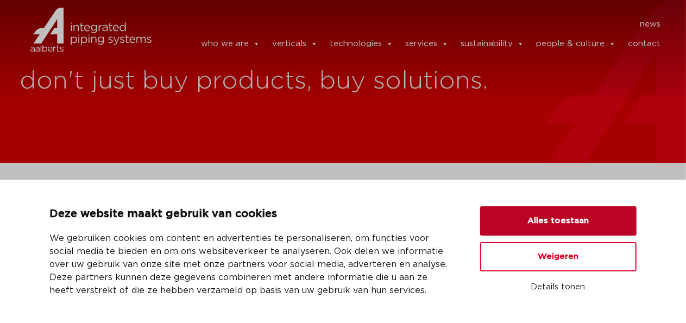
click at [544, 213] on button "Alles toestaan" at bounding box center [558, 220] width 156 height 29
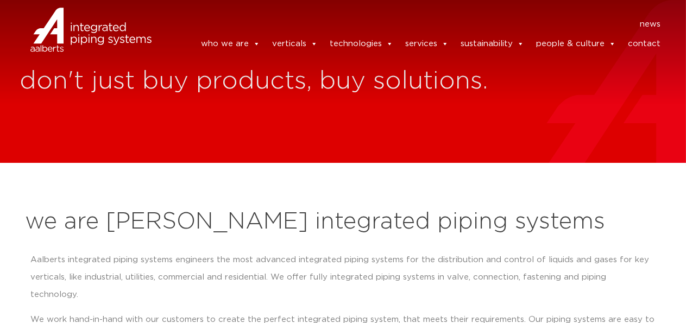
click at [649, 48] on link "contact" at bounding box center [644, 44] width 33 height 22
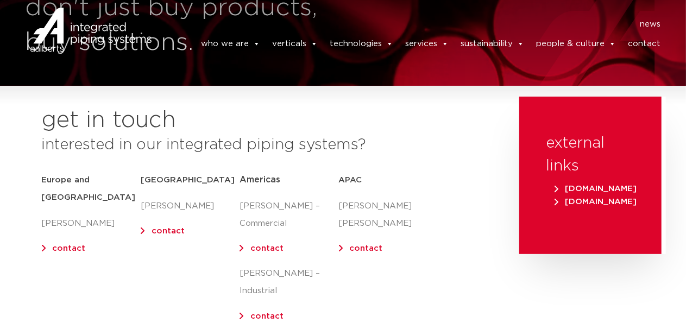
scroll to position [190, 0]
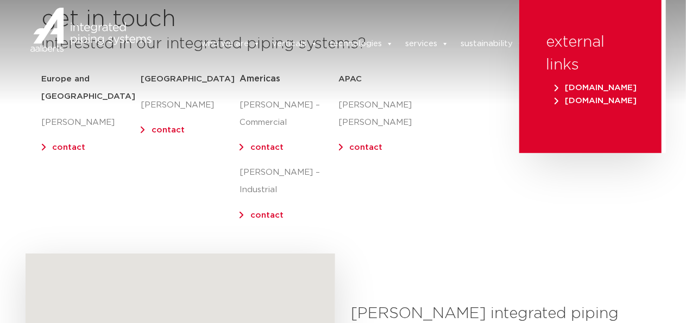
click at [65, 143] on link "contact" at bounding box center [69, 147] width 33 height 8
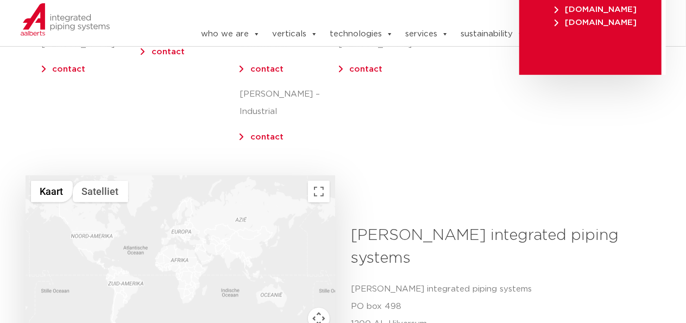
scroll to position [370, 0]
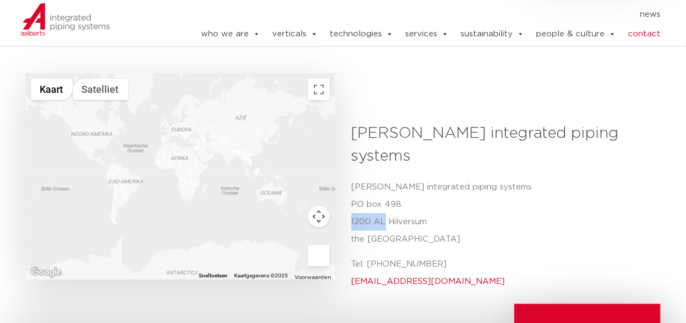
drag, startPoint x: 350, startPoint y: 182, endPoint x: 386, endPoint y: 184, distance: 35.4
click at [386, 184] on div "Aalberts integrated piping systems Aalberts integrated piping systems PO box 49…" at bounding box center [502, 210] width 318 height 176
copy p "1200 AL"
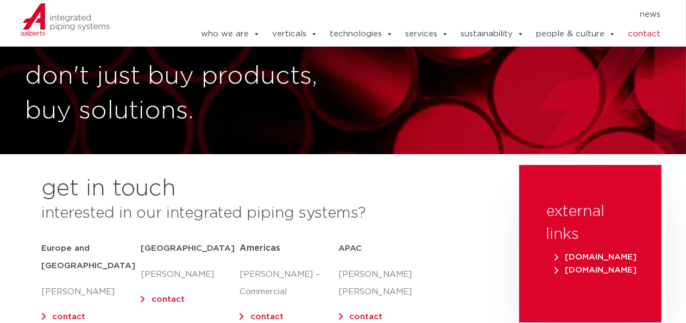
scroll to position [0, 0]
